Goal: Information Seeking & Learning: Learn about a topic

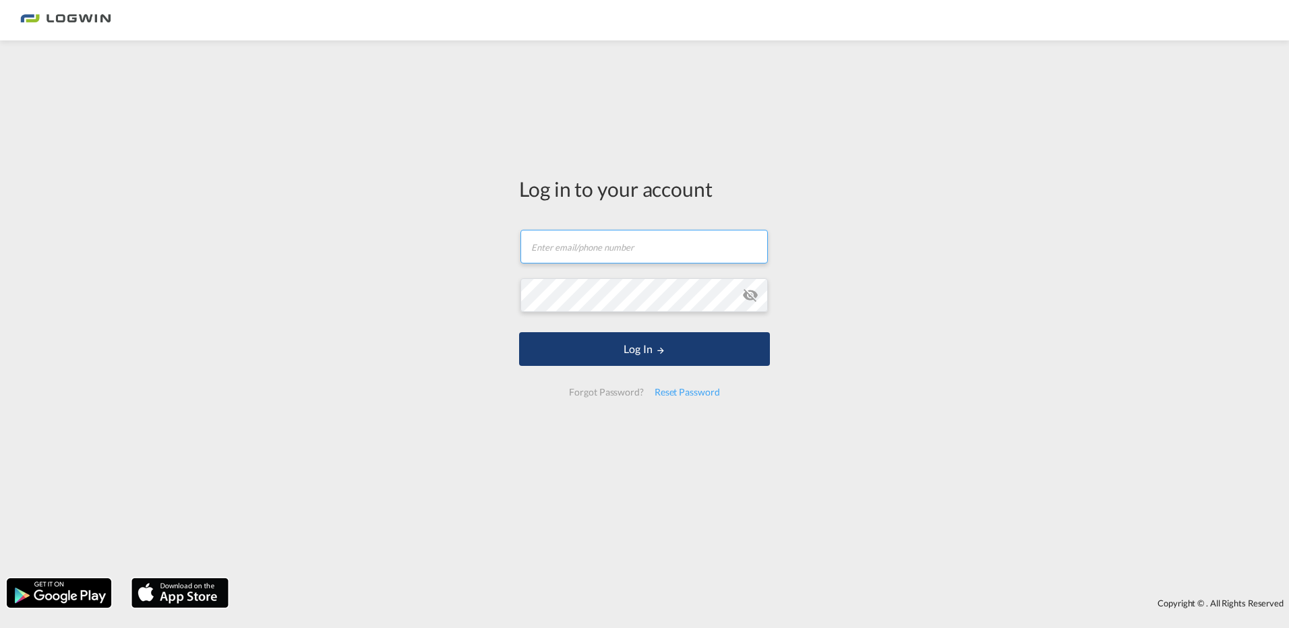
type input "[EMAIL_ADDRESS][PERSON_NAME][DOMAIN_NAME]"
click at [655, 341] on button "Log In" at bounding box center [644, 349] width 251 height 34
